Goal: Task Accomplishment & Management: Complete application form

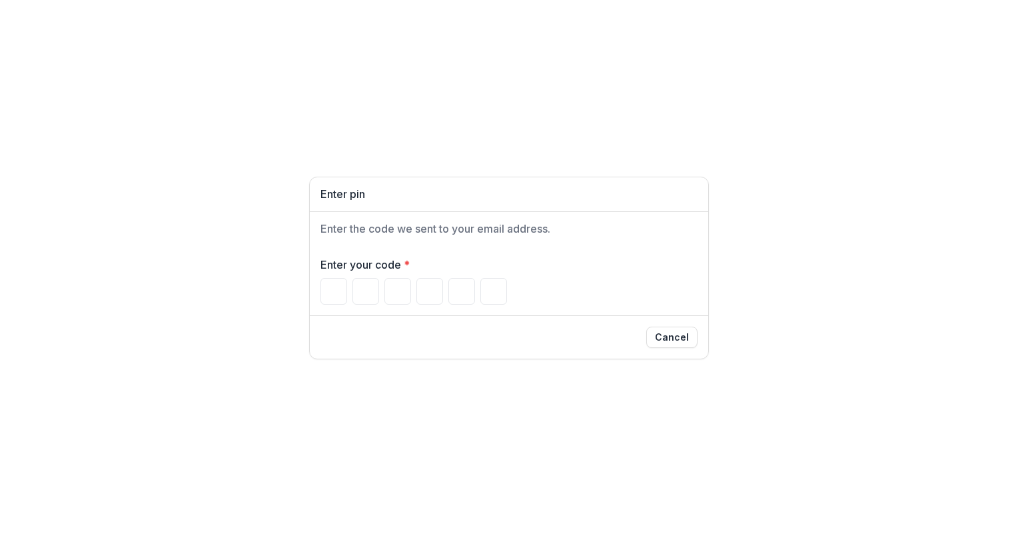
type input "*"
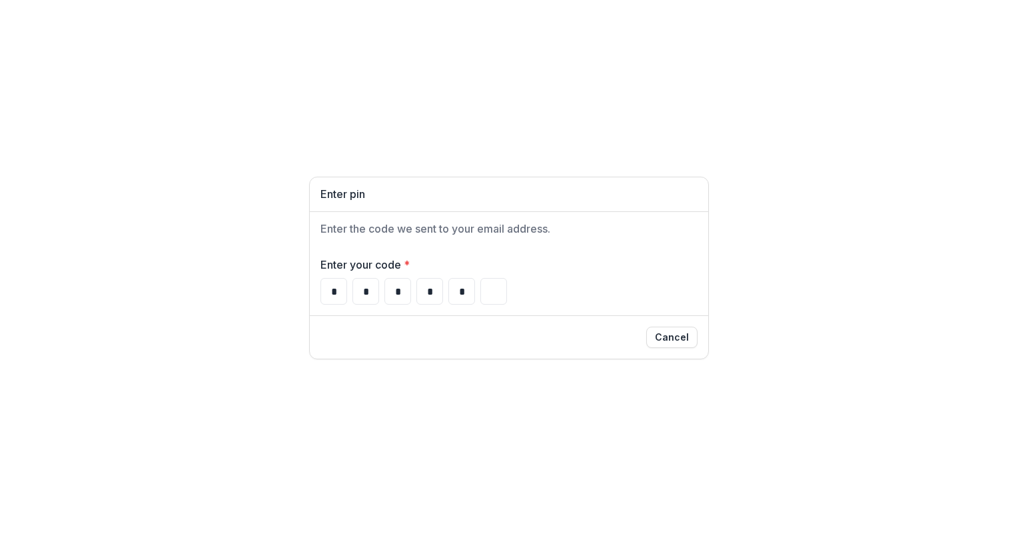
type input "*"
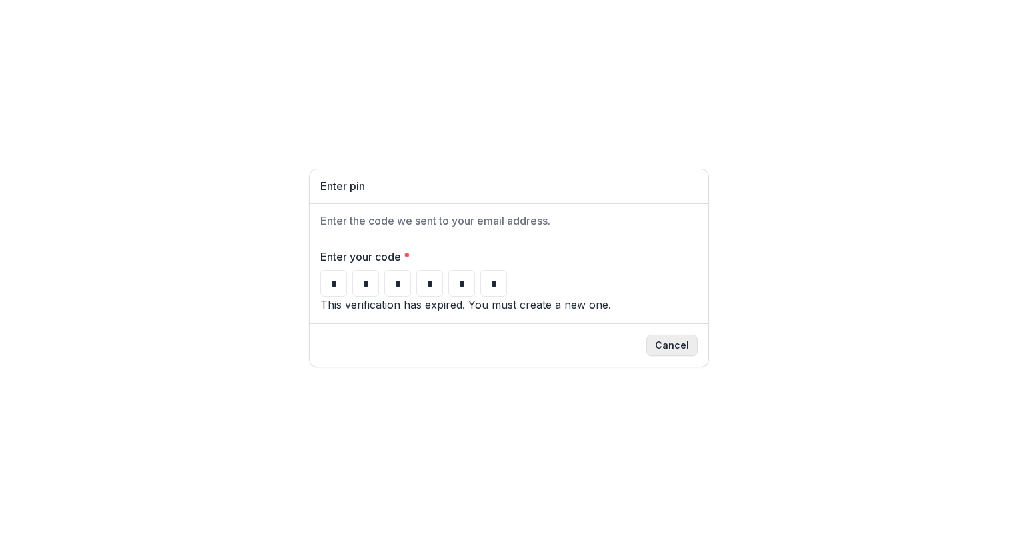
click at [685, 356] on button "Cancel" at bounding box center [671, 344] width 51 height 21
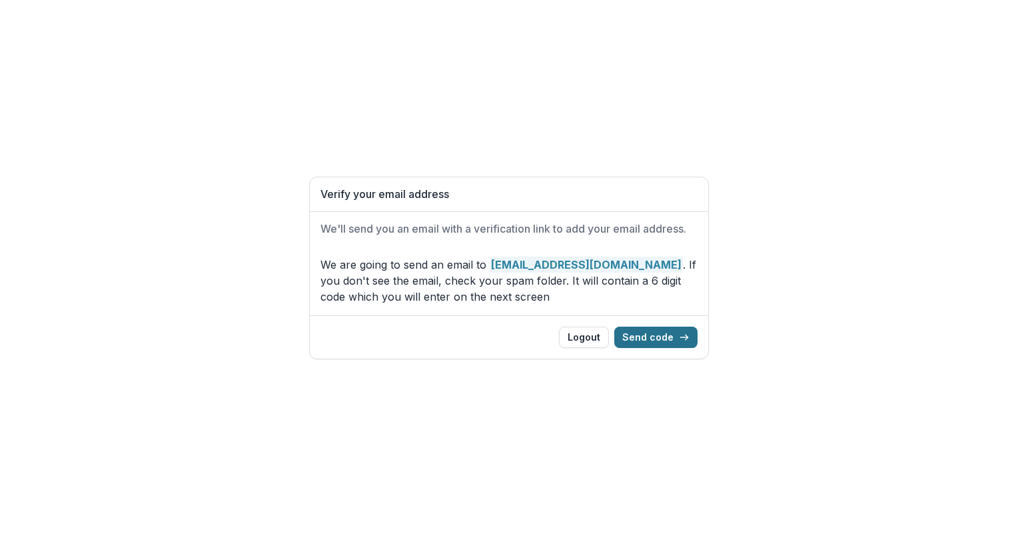
click at [629, 338] on button "Send code" at bounding box center [655, 336] width 83 height 21
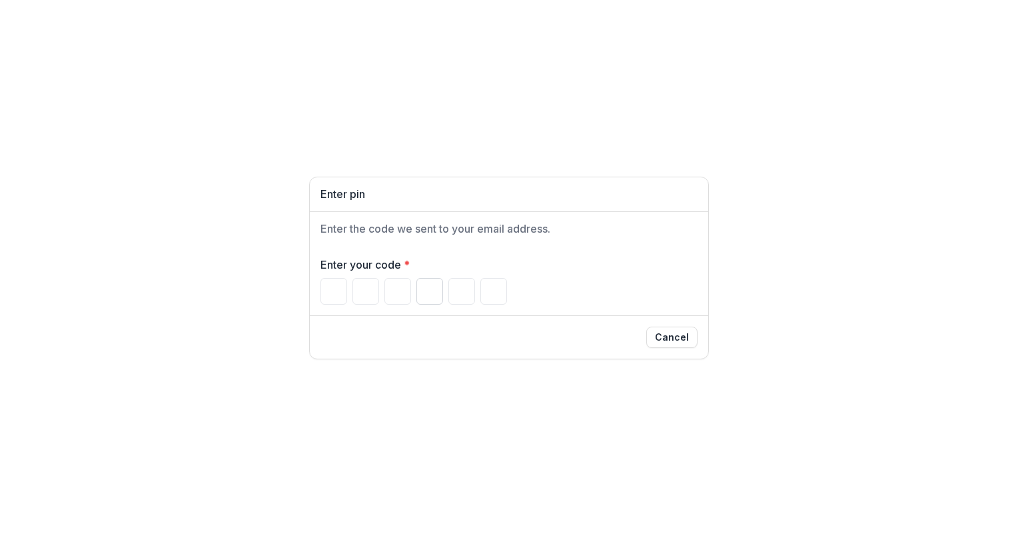
type input "*"
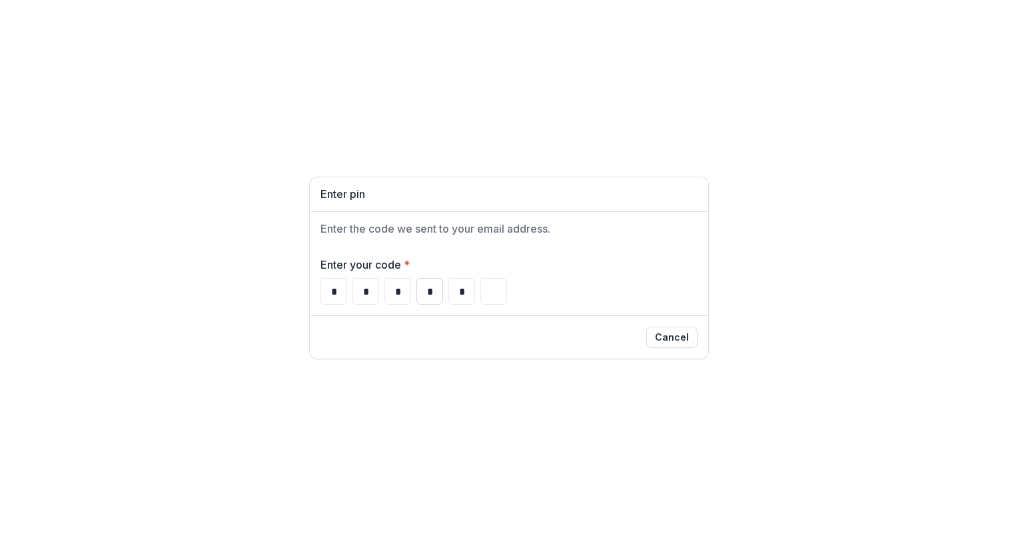
type input "*"
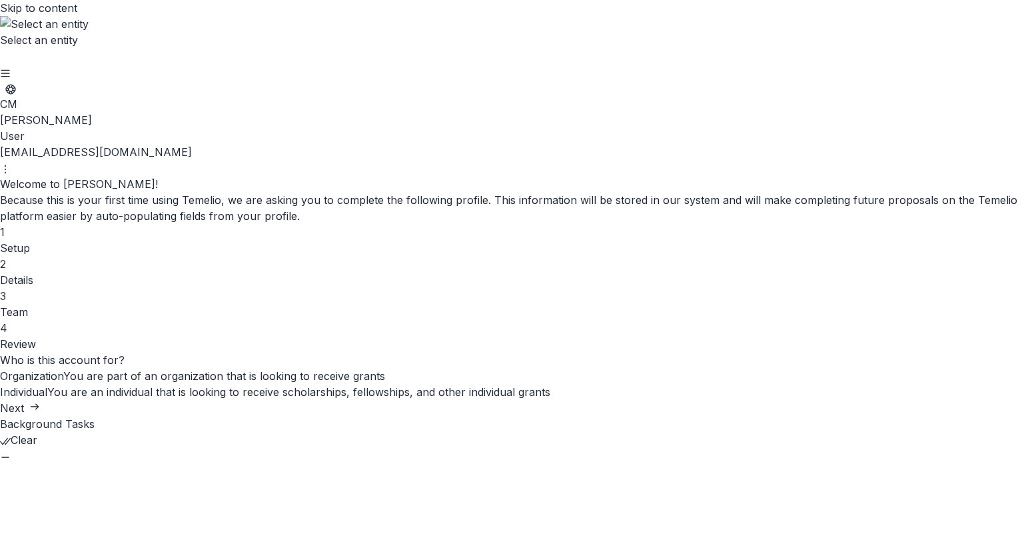
click at [63, 369] on span "Organization" at bounding box center [31, 375] width 63 height 13
click at [40, 416] on button "Next" at bounding box center [20, 408] width 40 height 16
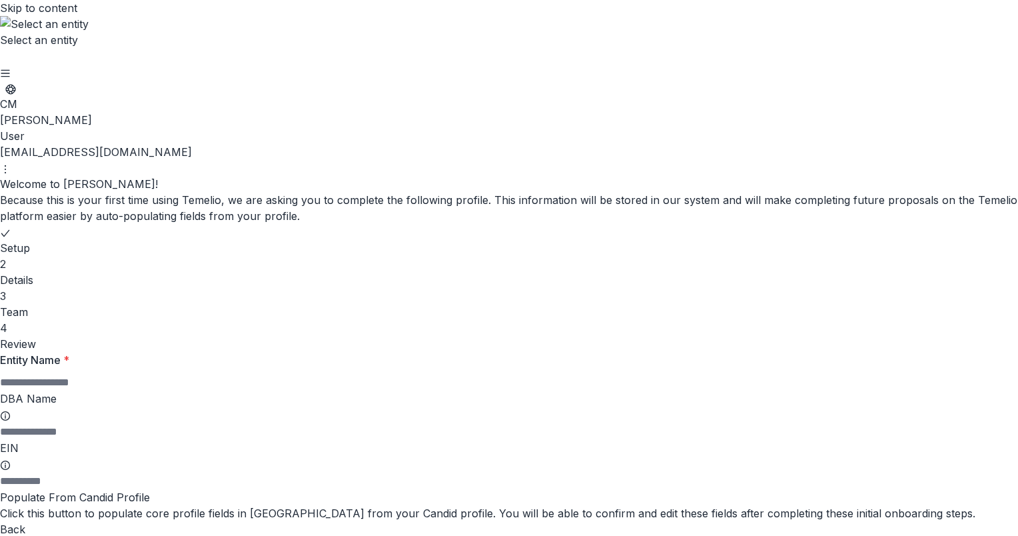
click at [107, 374] on input "Entity Name *" at bounding box center [53, 382] width 107 height 16
type input "**********"
click at [107, 473] on input "EIN" at bounding box center [53, 481] width 107 height 16
paste input "**********"
type input "**********"
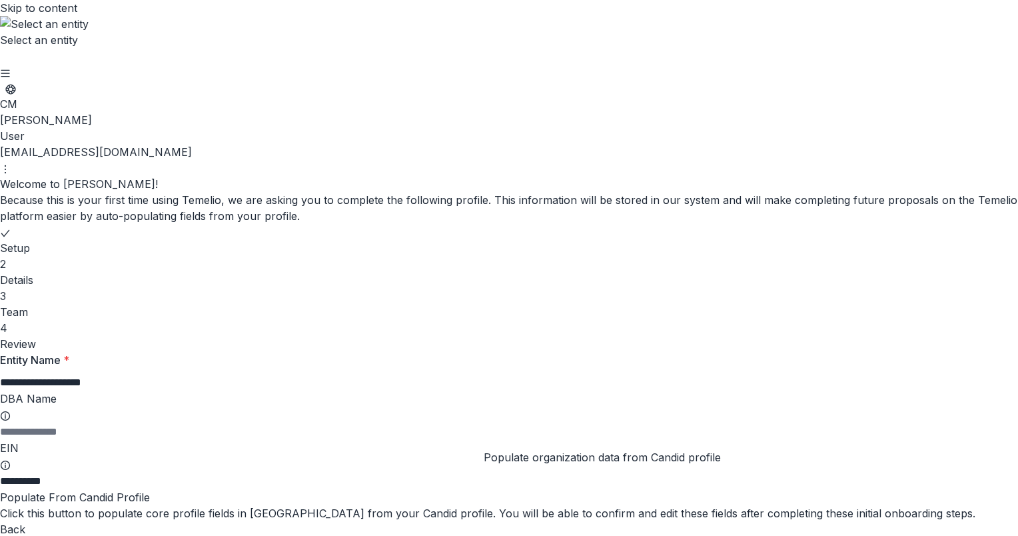
click at [150, 489] on button "Populate From Candid Profile" at bounding box center [75, 497] width 150 height 16
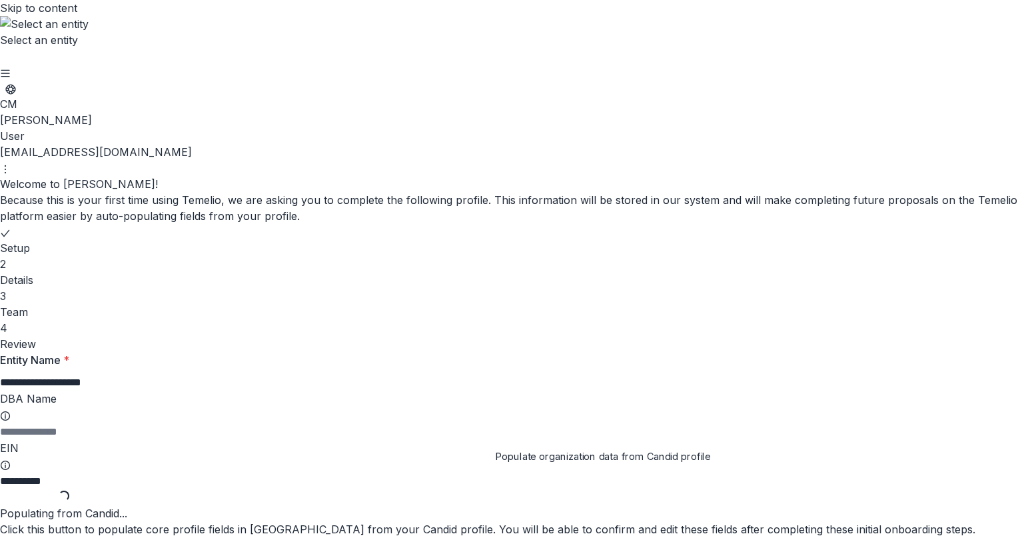
type input "**********"
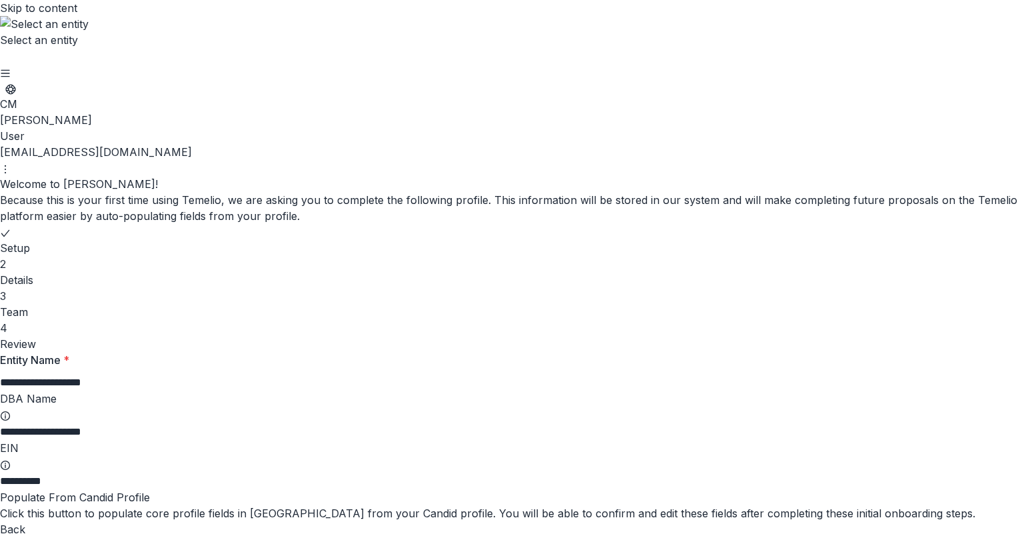
scroll to position [13, 0]
click at [11, 410] on icon at bounding box center [5, 415] width 11 height 11
click at [107, 424] on input "**********" at bounding box center [53, 432] width 107 height 16
click at [11, 410] on icon at bounding box center [5, 415] width 11 height 11
click at [107, 424] on input "**********" at bounding box center [53, 432] width 107 height 16
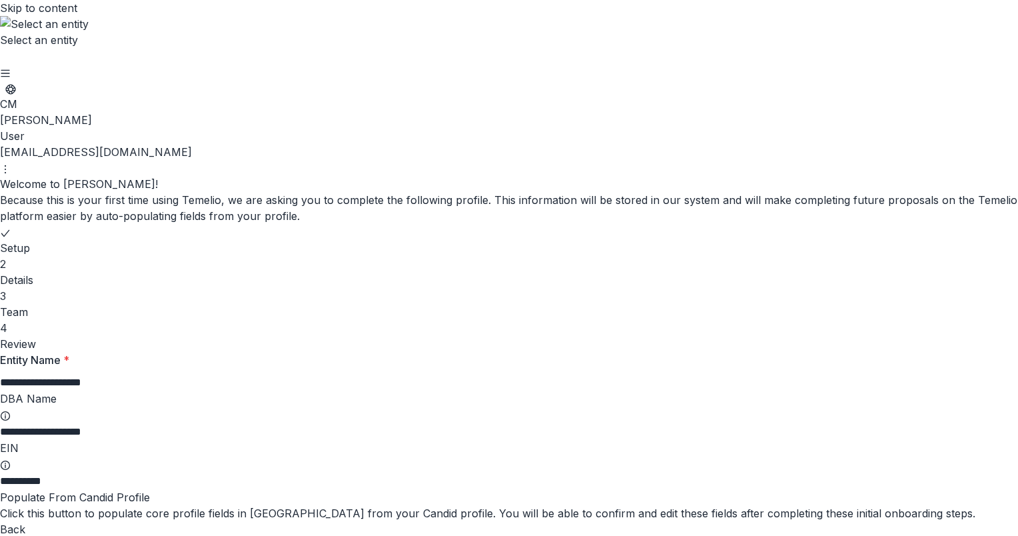
drag, startPoint x: 518, startPoint y: 317, endPoint x: 376, endPoint y: 317, distance: 142.6
click at [376, 352] on div "**********" at bounding box center [509, 436] width 1018 height 169
click at [824, 521] on div "Back Next" at bounding box center [509, 537] width 1018 height 32
click at [40, 535] on button "Next" at bounding box center [20, 545] width 40 height 16
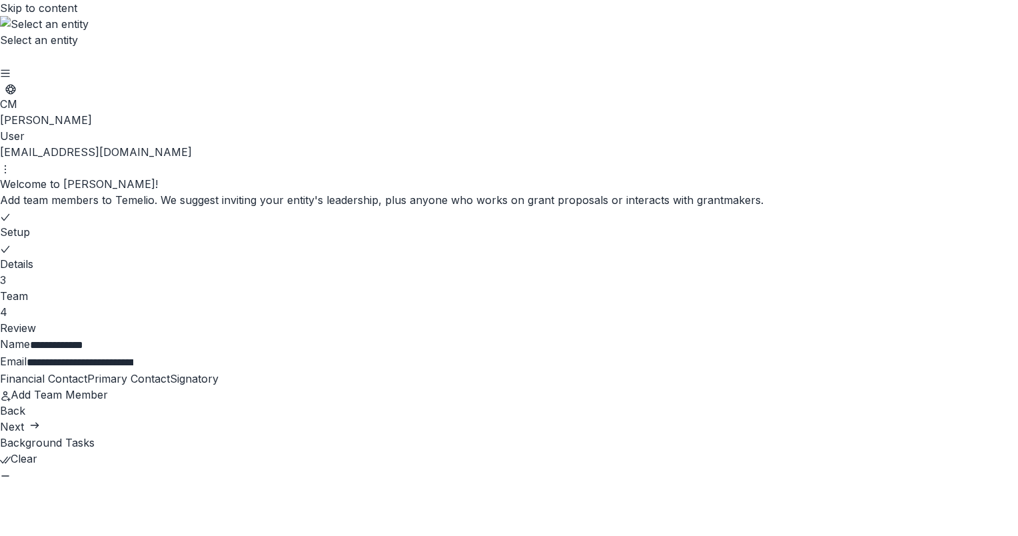
scroll to position [0, 0]
click at [0, 372] on span at bounding box center [0, 378] width 0 height 13
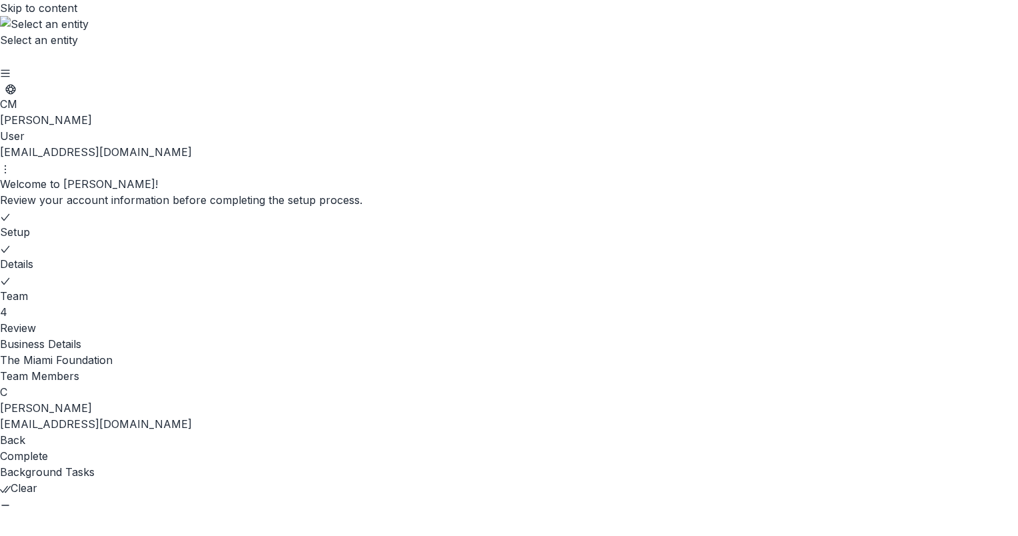
click at [430, 400] on p "[PERSON_NAME]" at bounding box center [509, 408] width 1018 height 16
click at [48, 448] on button "Complete" at bounding box center [24, 456] width 48 height 16
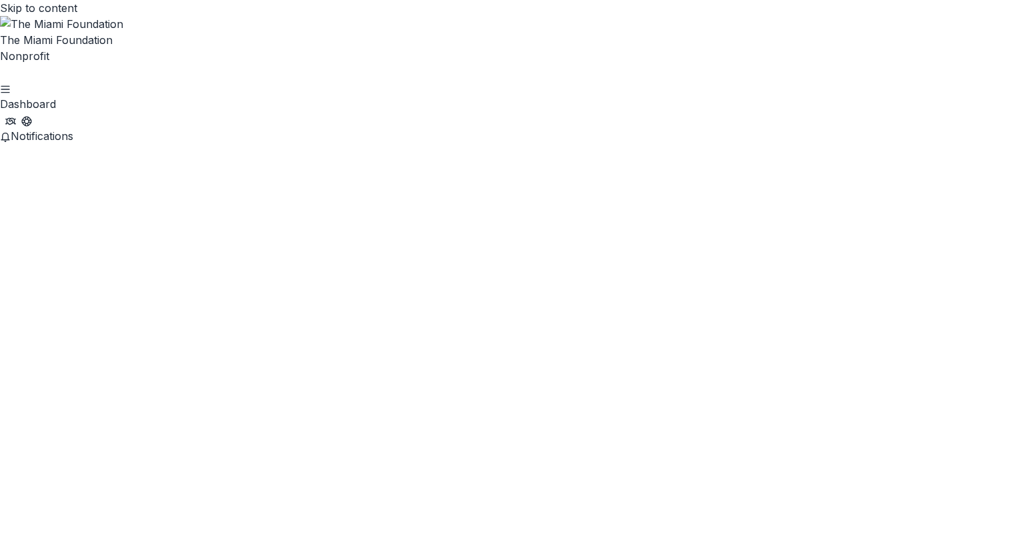
click at [32, 112] on button "Get Help" at bounding box center [26, 120] width 11 height 16
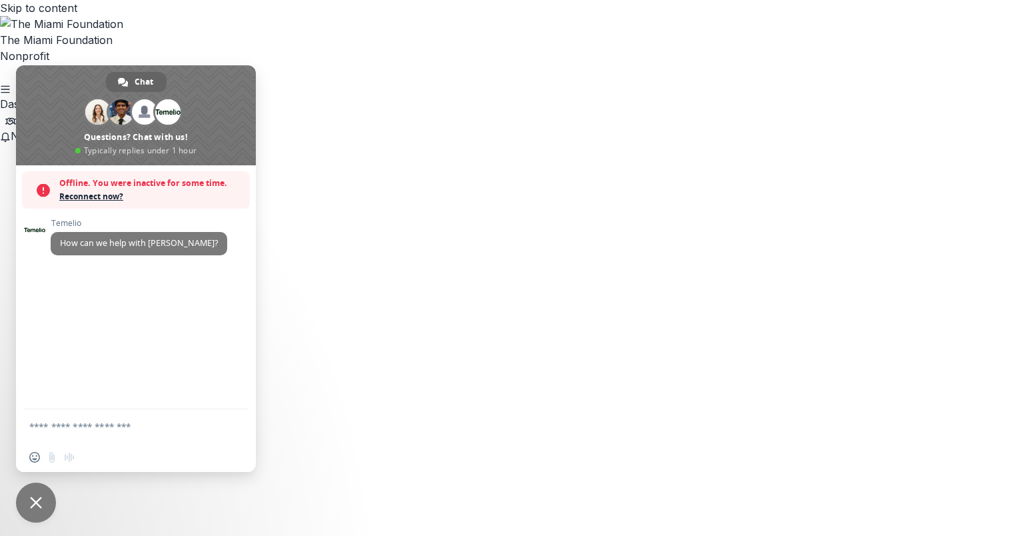
click at [107, 195] on span "Reconnect now?" at bounding box center [151, 196] width 184 height 13
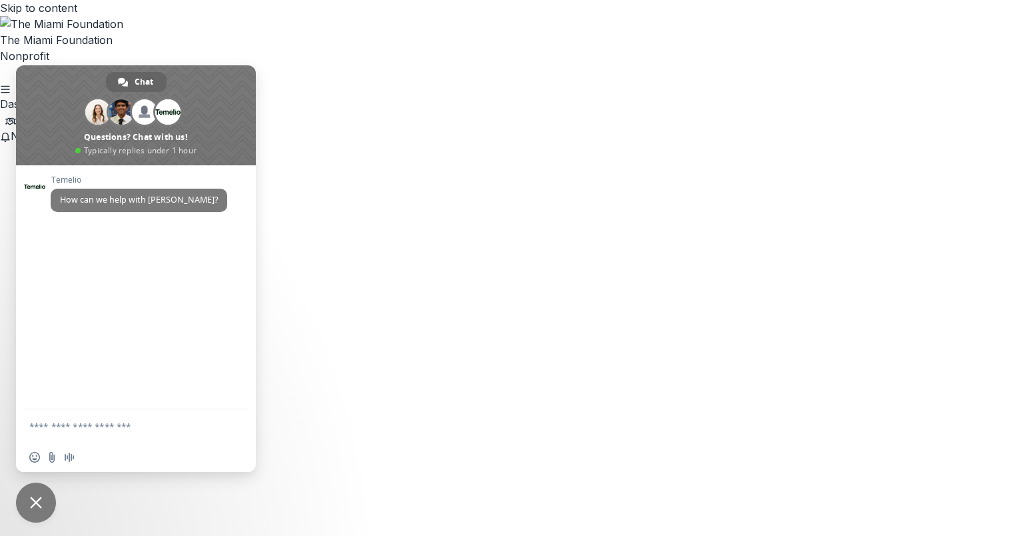
click at [16, 112] on button "Partners" at bounding box center [10, 120] width 11 height 16
click at [37, 490] on span "Close chat" at bounding box center [36, 502] width 40 height 40
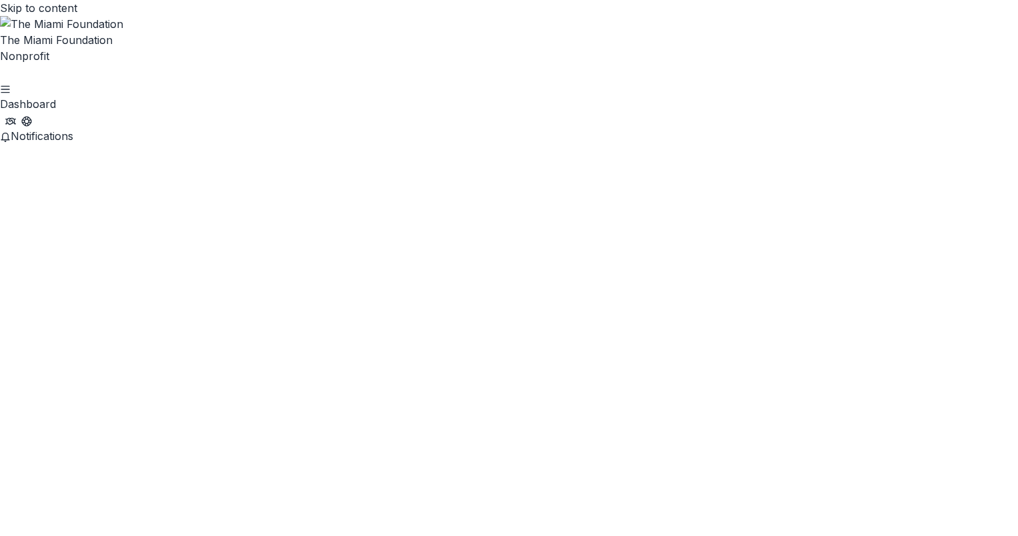
click at [197, 96] on div "Dashboard" at bounding box center [509, 104] width 1018 height 16
click at [0, 76] on icon "Open entity switcher" at bounding box center [0, 76] width 0 height 0
click at [80, 49] on link "Team Settings" at bounding box center [75, 45] width 82 height 13
click at [0, 76] on icon "Open entity switcher" at bounding box center [0, 76] width 0 height 0
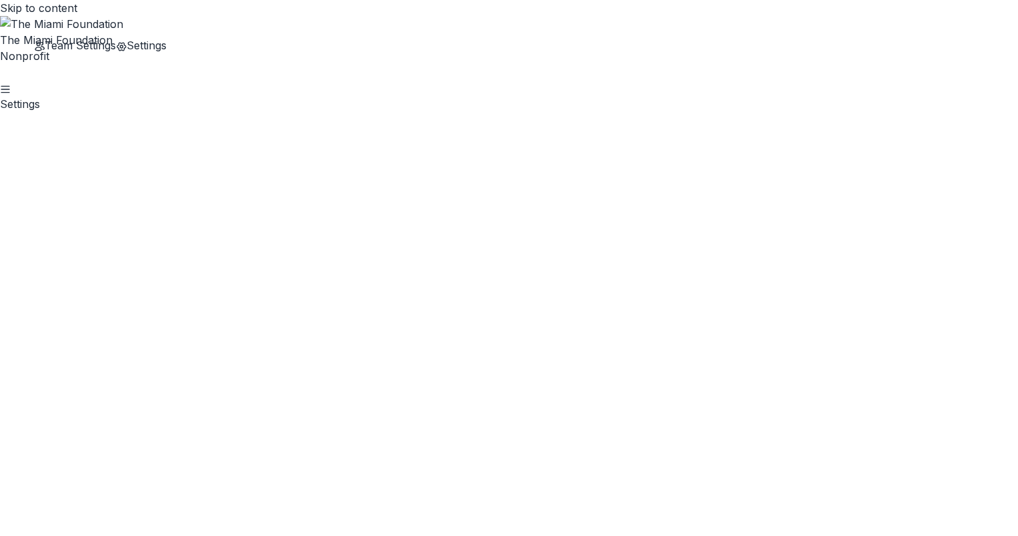
click at [116, 52] on link "Settings" at bounding box center [141, 45] width 51 height 13
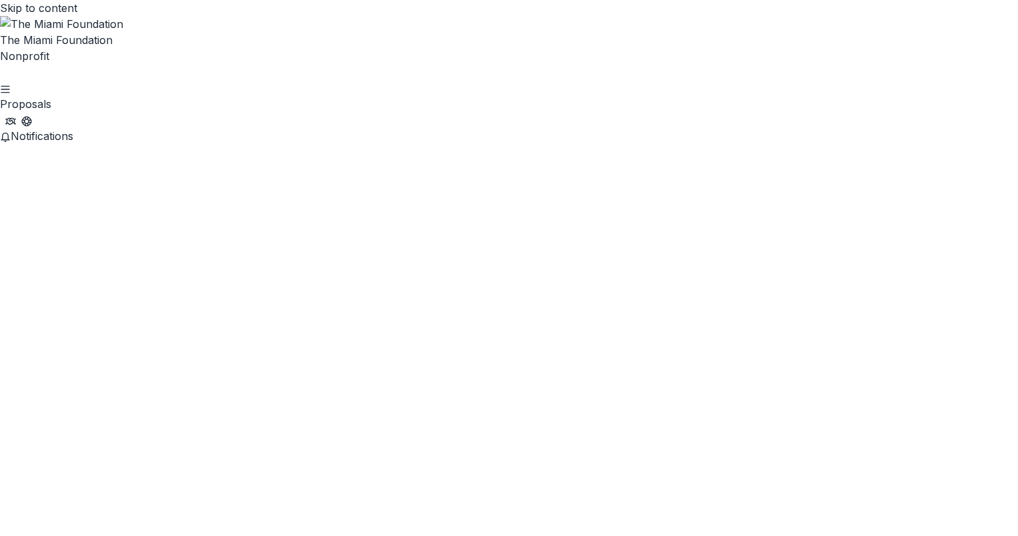
click at [0, 76] on icon "Open entity switcher" at bounding box center [0, 76] width 0 height 0
click at [116, 52] on link "Settings" at bounding box center [141, 45] width 51 height 13
click at [109, 32] on div "The Miami Foundation" at bounding box center [509, 40] width 1018 height 16
click at [24, 16] on img at bounding box center [509, 24] width 1018 height 16
